Goal: Task Accomplishment & Management: Complete application form

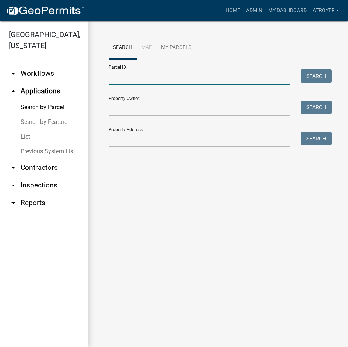
click at [142, 76] on input "Parcel ID:" at bounding box center [198, 77] width 181 height 15
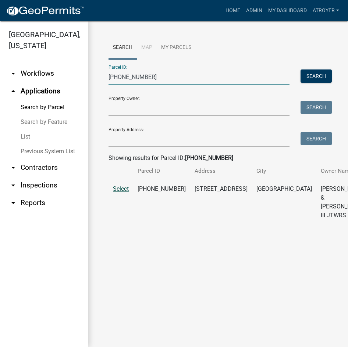
type input "[PHONE_NUMBER]"
click at [124, 192] on span "Select" at bounding box center [121, 188] width 16 height 7
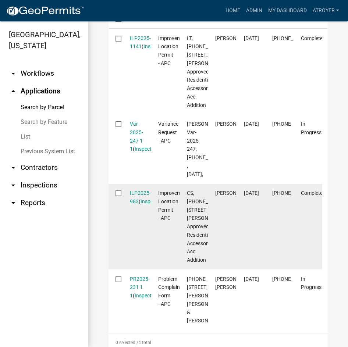
scroll to position [294, 0]
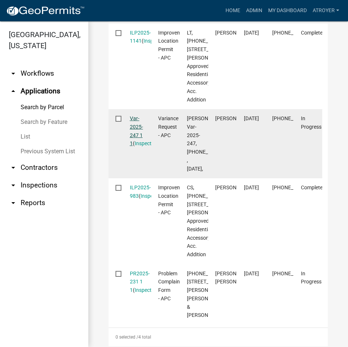
click at [134, 146] on link "Var-2025-247 1 1" at bounding box center [136, 130] width 13 height 31
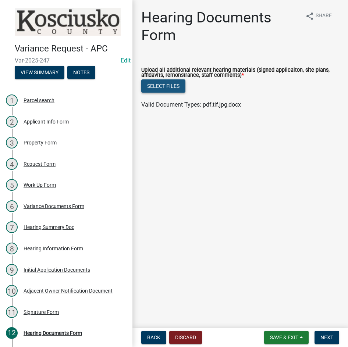
click at [162, 86] on button "Select files" at bounding box center [163, 85] width 44 height 13
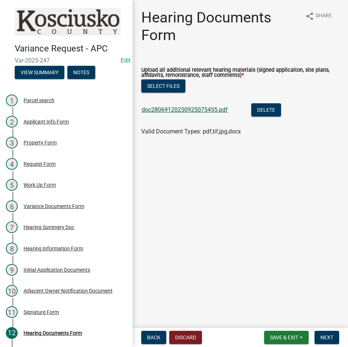
click at [168, 111] on link "doc28069120250925075455.pdf" at bounding box center [185, 109] width 86 height 7
click at [325, 338] on span "Next" at bounding box center [326, 338] width 13 height 6
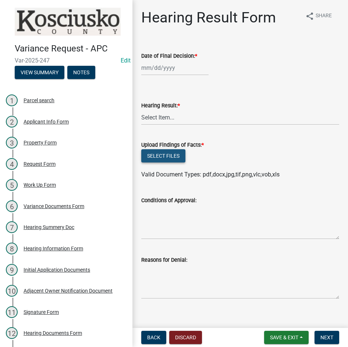
click at [158, 158] on button "Select files" at bounding box center [163, 155] width 44 height 13
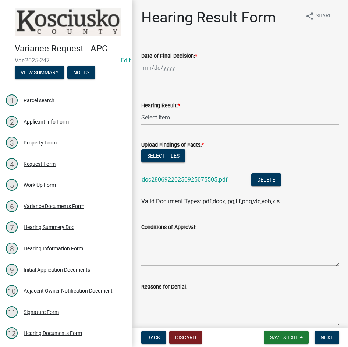
click at [149, 70] on div at bounding box center [174, 67] width 67 height 15
select select "9"
select select "2025"
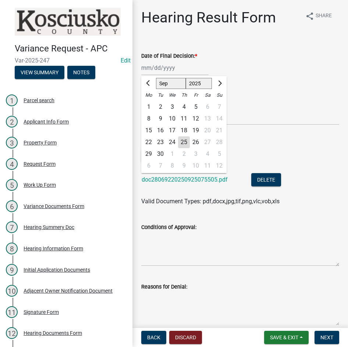
click at [146, 117] on div "8" at bounding box center [149, 119] width 12 height 12
type input "[DATE]"
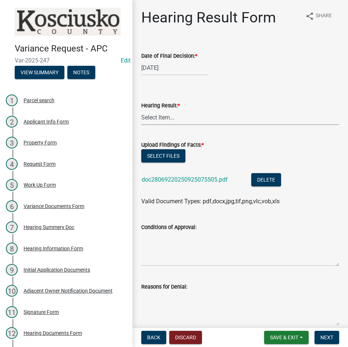
click at [147, 117] on select "Select Item... Approved Denied Withdrawn/Dropped" at bounding box center [240, 117] width 198 height 15
click at [141, 110] on select "Select Item... Approved Denied Withdrawn/Dropped" at bounding box center [240, 117] width 198 height 15
select select "808690c7-bf4f-4afa-b87c-7c10797e051c"
click at [177, 246] on textarea "Conditions of Approval:" at bounding box center [240, 249] width 198 height 35
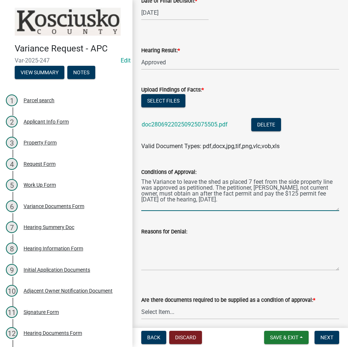
scroll to position [147, 0]
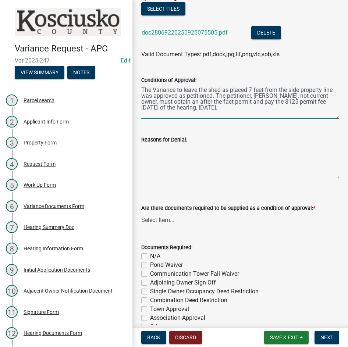
type textarea "The Variance to leave the shed as placed 7 feet from the side property line was…"
click at [209, 222] on select "Select Item... Yes No N/A" at bounding box center [240, 220] width 198 height 15
click at [141, 213] on select "Select Item... Yes No N/A" at bounding box center [240, 220] width 198 height 15
select select "3ebdabd2-24d2-4634-81b5-20525b4a7a54"
click at [150, 256] on label "N/A" at bounding box center [155, 256] width 10 height 9
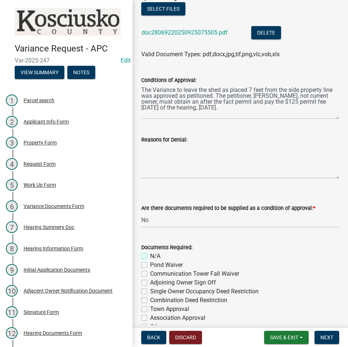
click at [150, 256] on input "N/A" at bounding box center [152, 254] width 5 height 5
checkbox input "true"
checkbox input "false"
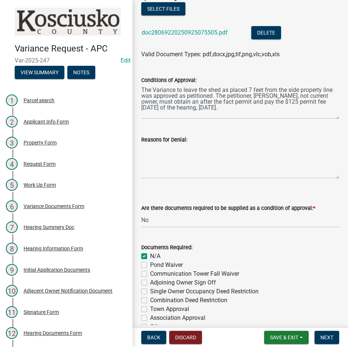
checkbox input "false"
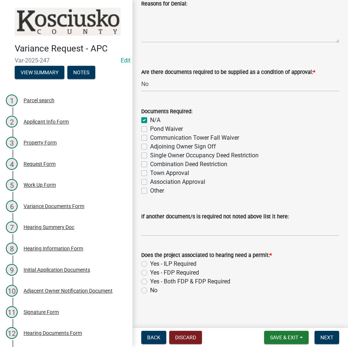
scroll to position [288, 0]
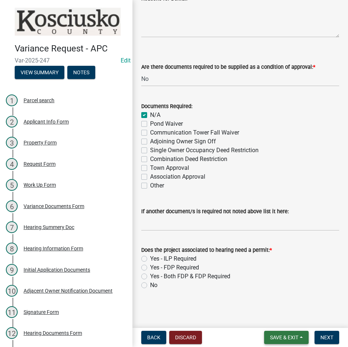
click at [276, 337] on span "Save & Exit" at bounding box center [284, 338] width 28 height 6
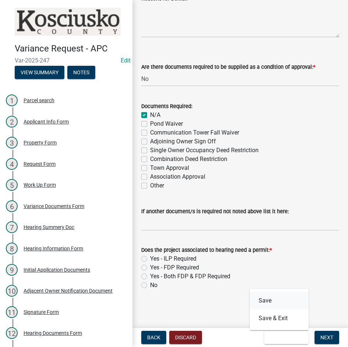
click at [266, 302] on button "Save" at bounding box center [279, 301] width 59 height 18
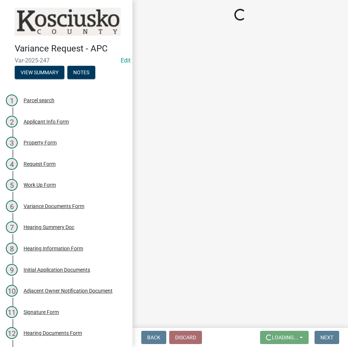
scroll to position [0, 0]
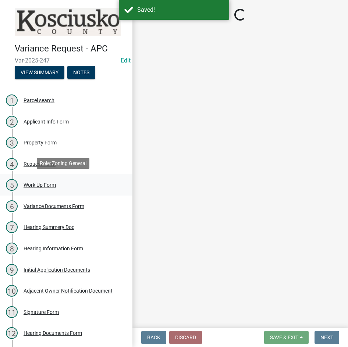
select select "808690c7-bf4f-4afa-b87c-7c10797e051c"
select select "3ebdabd2-24d2-4634-81b5-20525b4a7a54"
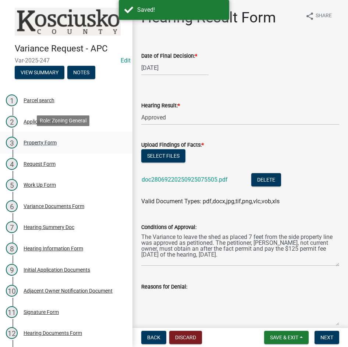
click at [51, 141] on div "Property Form" at bounding box center [40, 142] width 33 height 5
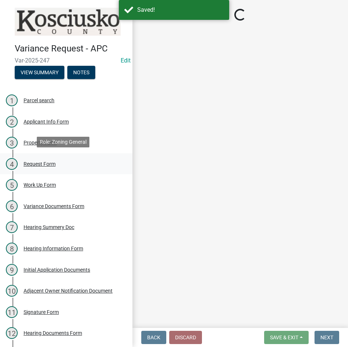
select select "1a0df9d1-9b85-4f0f-a9bd-f69fcb724106"
select select "659087aa-417e-424e-9111-bed556ed72cb"
select select "12355200-60c1-438c-bbad-938150612a70"
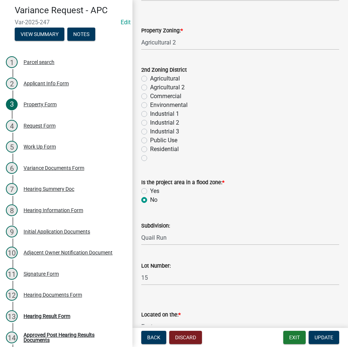
scroll to position [62, 0]
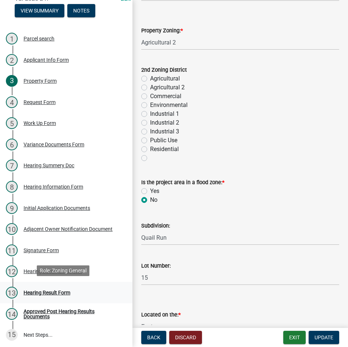
click at [42, 290] on div "Hearing Result Form" at bounding box center [47, 292] width 47 height 5
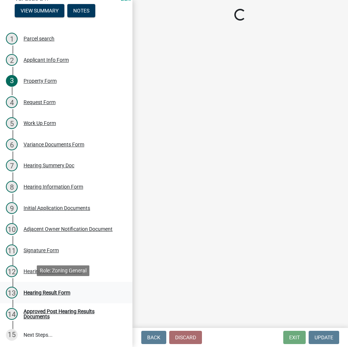
select select "808690c7-bf4f-4afa-b87c-7c10797e051c"
select select "3ebdabd2-24d2-4634-81b5-20525b4a7a54"
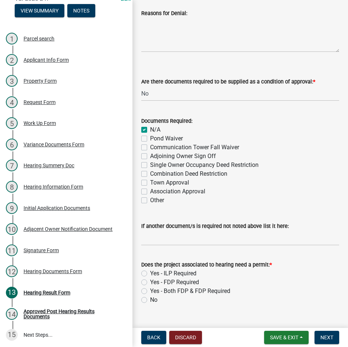
scroll to position [288, 0]
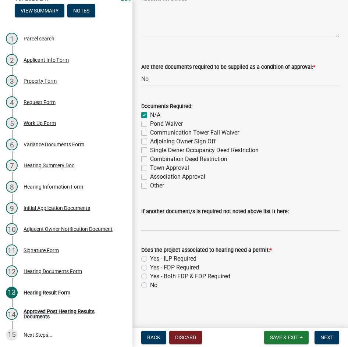
click at [150, 258] on label "Yes - ILP Required" at bounding box center [173, 258] width 46 height 9
click at [150, 258] on input "Yes - ILP Required" at bounding box center [152, 256] width 5 height 5
radio input "true"
click at [323, 338] on span "Next" at bounding box center [326, 338] width 13 height 6
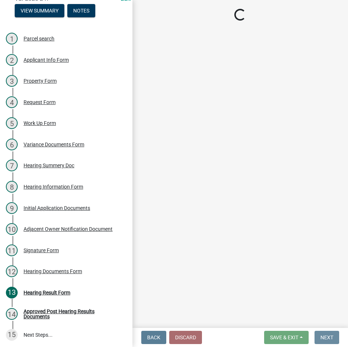
scroll to position [0, 0]
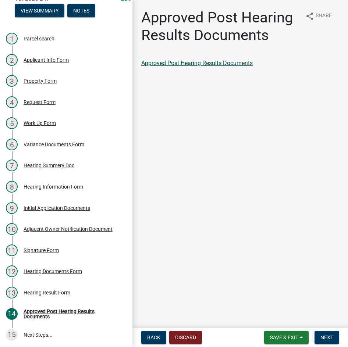
click at [197, 63] on link "Approved Post Hearing Results Documents" at bounding box center [196, 63] width 111 height 7
click at [324, 335] on span "Next" at bounding box center [326, 338] width 13 height 6
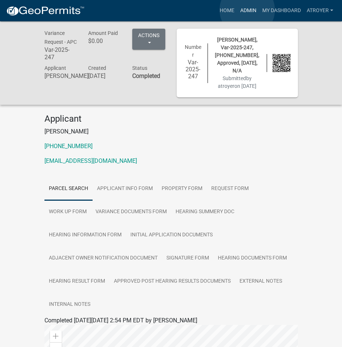
click at [248, 10] on link "Admin" at bounding box center [249, 11] width 22 height 14
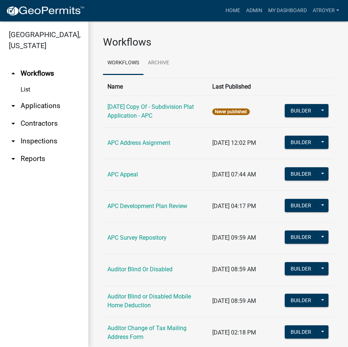
drag, startPoint x: 38, startPoint y: 104, endPoint x: 68, endPoint y: 96, distance: 30.9
click at [38, 105] on link "arrow_drop_down Applications" at bounding box center [44, 106] width 88 height 18
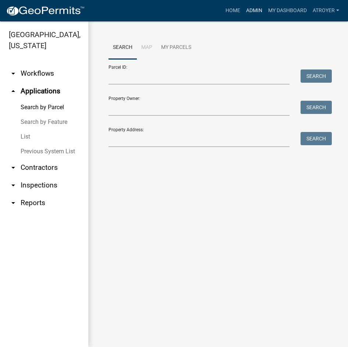
click at [253, 8] on link "Admin" at bounding box center [254, 11] width 22 height 14
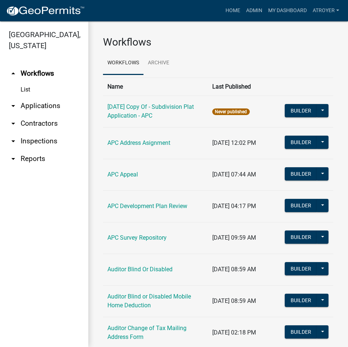
click at [46, 106] on link "arrow_drop_down Applications" at bounding box center [44, 106] width 88 height 18
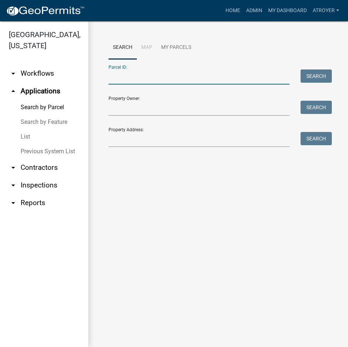
click at [207, 80] on input "Parcel ID:" at bounding box center [198, 77] width 181 height 15
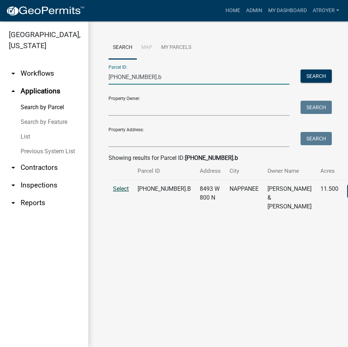
type input "[PHONE_NUMBER].b"
click at [116, 192] on span "Select" at bounding box center [121, 188] width 16 height 7
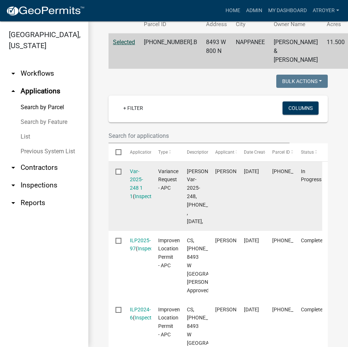
scroll to position [147, 0]
click at [136, 197] on link "Var-2025-248 1 1" at bounding box center [136, 183] width 13 height 31
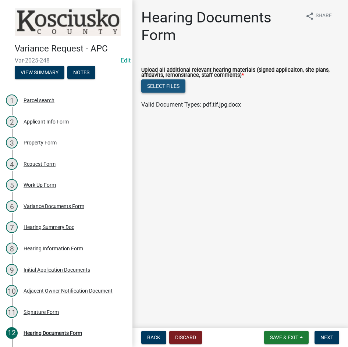
click at [166, 88] on button "Select files" at bounding box center [163, 85] width 44 height 13
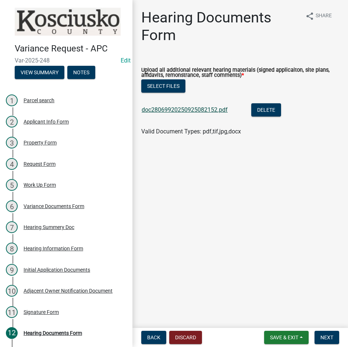
click at [182, 110] on link "doc28069920250925082152.pdf" at bounding box center [185, 109] width 86 height 7
click at [328, 336] on span "Next" at bounding box center [326, 338] width 13 height 6
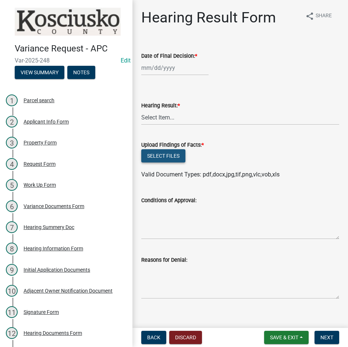
click at [159, 154] on button "Select files" at bounding box center [163, 155] width 44 height 13
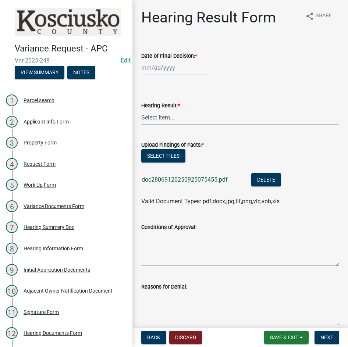
click at [197, 180] on link "doc28069120250925075455.pdf" at bounding box center [185, 179] width 86 height 7
click at [269, 178] on button "Delete" at bounding box center [266, 179] width 30 height 13
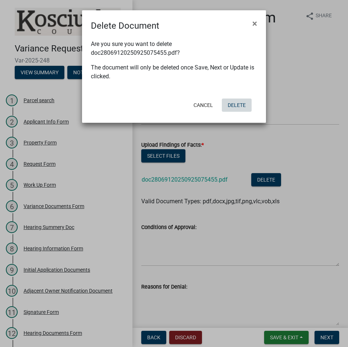
click at [238, 105] on button "Delete" at bounding box center [237, 105] width 30 height 13
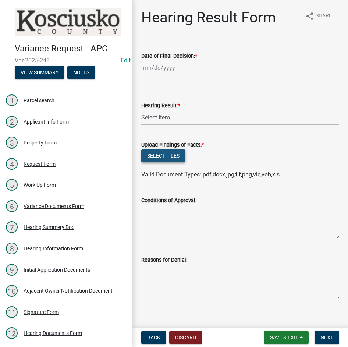
click at [170, 158] on button "Select files" at bounding box center [163, 155] width 44 height 13
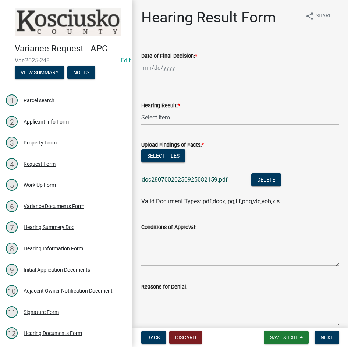
click at [189, 178] on link "doc28070020250925082159.pdf" at bounding box center [185, 179] width 86 height 7
click at [163, 153] on button "Select files" at bounding box center [163, 155] width 44 height 13
click at [184, 72] on div at bounding box center [174, 67] width 67 height 15
select select "9"
select select "2025"
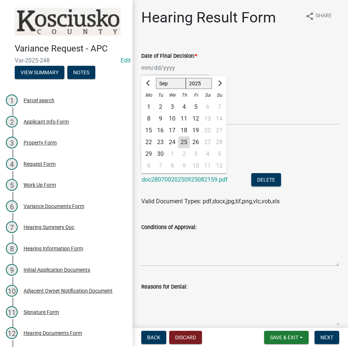
click at [149, 116] on div "8" at bounding box center [149, 119] width 12 height 12
type input "[DATE]"
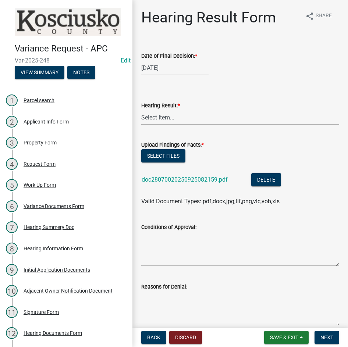
drag, startPoint x: 174, startPoint y: 120, endPoint x: 174, endPoint y: 124, distance: 3.7
click at [174, 120] on select "Select Item... Approved Denied Withdrawn/Dropped" at bounding box center [240, 117] width 198 height 15
click at [141, 110] on select "Select Item... Approved Denied Withdrawn/Dropped" at bounding box center [240, 117] width 198 height 15
select select "808690c7-bf4f-4afa-b87c-7c10797e051c"
click at [175, 260] on textarea "Conditions of Approval:" at bounding box center [240, 249] width 198 height 35
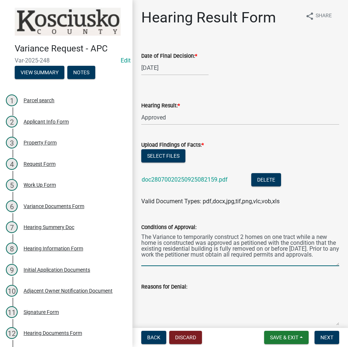
click at [239, 236] on textarea "The Variance to temporarily construct 2 homes on one tract while a new home is …" at bounding box center [240, 249] width 198 height 35
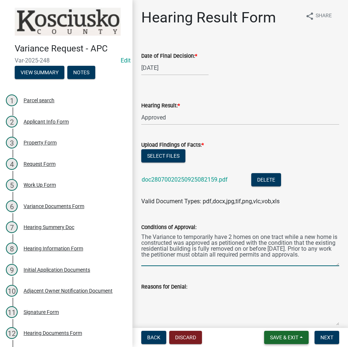
type textarea "The Variance to temporarily have 2 homes on one tract while a new home is const…"
click at [277, 335] on span "Save & Exit" at bounding box center [284, 338] width 28 height 6
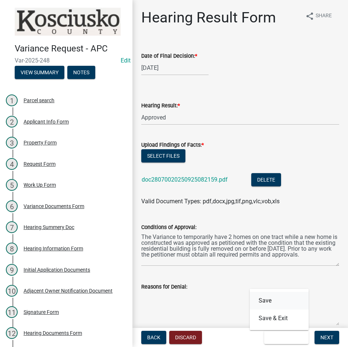
click at [256, 297] on button "Save" at bounding box center [279, 301] width 59 height 18
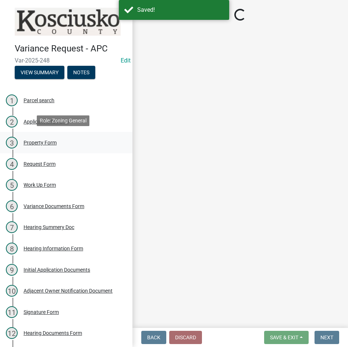
select select "808690c7-bf4f-4afa-b87c-7c10797e051c"
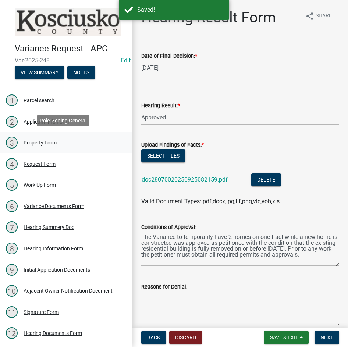
click at [40, 140] on div "Property Form" at bounding box center [40, 142] width 33 height 5
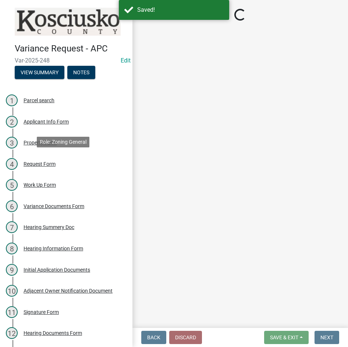
select select "ea119d11-e52e-4559-b746-af06211fe819"
select select "d8c320fa-3fd0-4fe1-af08-bb647ef17508"
select select "12355200-60c1-438c-bbad-938150612a70"
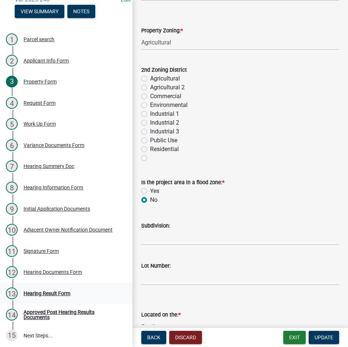
scroll to position [62, 0]
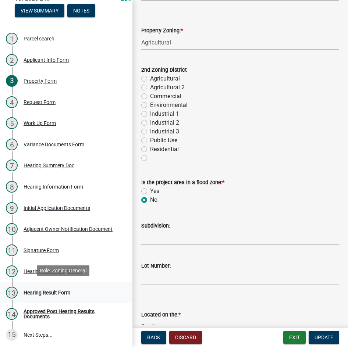
click at [54, 292] on div "Hearing Result Form" at bounding box center [47, 292] width 47 height 5
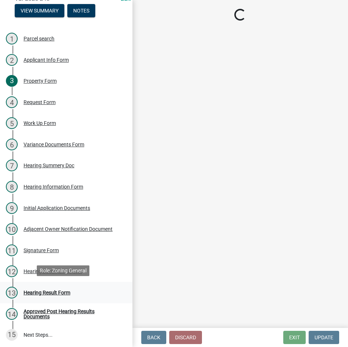
scroll to position [0, 0]
select select "808690c7-bf4f-4afa-b87c-7c10797e051c"
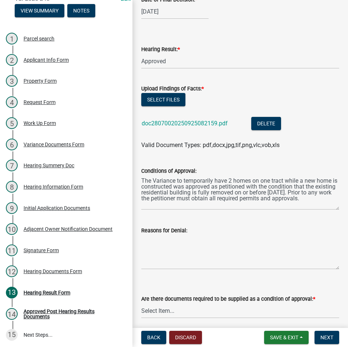
scroll to position [147, 0]
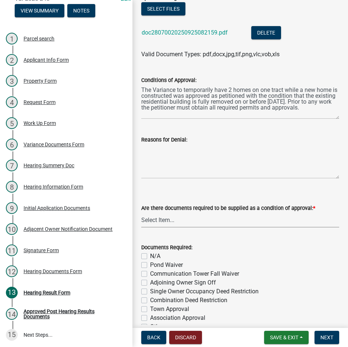
click at [159, 222] on select "Select Item... Yes No N/A" at bounding box center [240, 220] width 198 height 15
click at [141, 213] on select "Select Item... Yes No N/A" at bounding box center [240, 220] width 198 height 15
select select "3ebdabd2-24d2-4634-81b5-20525b4a7a54"
click at [150, 257] on label "N/A" at bounding box center [155, 256] width 10 height 9
click at [150, 257] on input "N/A" at bounding box center [152, 254] width 5 height 5
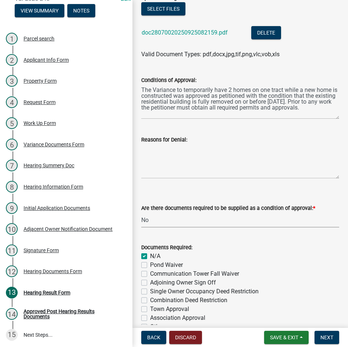
checkbox input "true"
checkbox input "false"
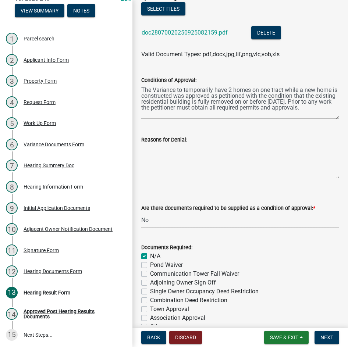
checkbox input "false"
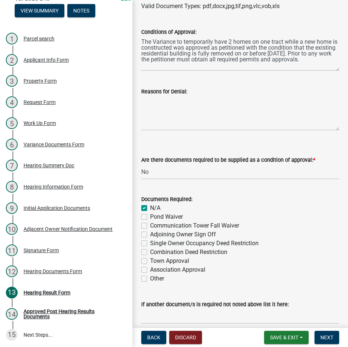
scroll to position [288, 0]
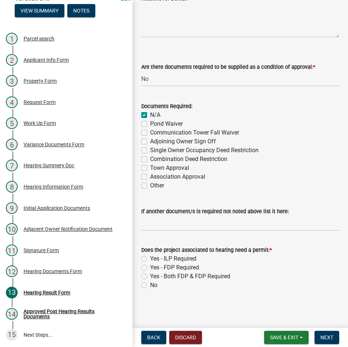
click at [150, 259] on label "Yes - ILP Required" at bounding box center [173, 258] width 46 height 9
click at [150, 259] on input "Yes - ILP Required" at bounding box center [152, 256] width 5 height 5
radio input "true"
click at [323, 334] on button "Next" at bounding box center [326, 337] width 25 height 13
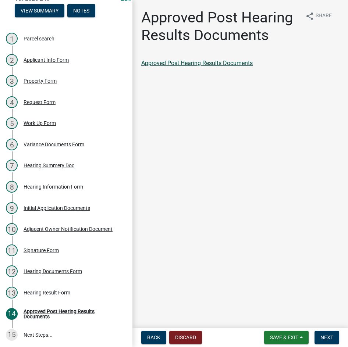
click at [215, 62] on link "Approved Post Hearing Results Documents" at bounding box center [196, 63] width 111 height 7
